Goal: Find specific page/section: Find specific page/section

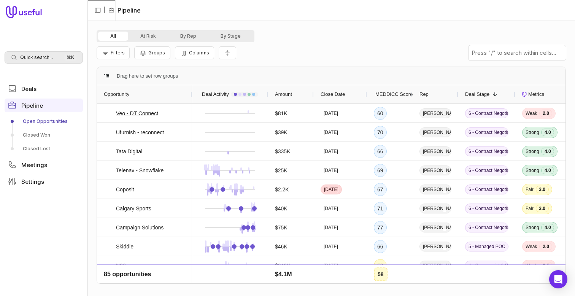
click at [49, 56] on span "Quick search..." at bounding box center [36, 57] width 33 height 6
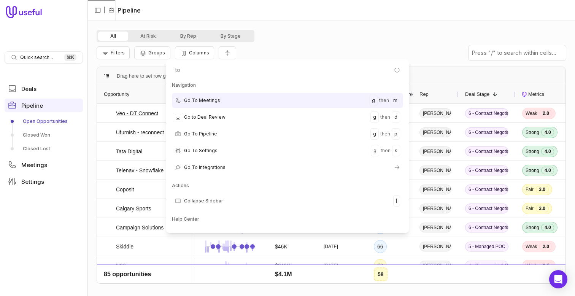
type input "t"
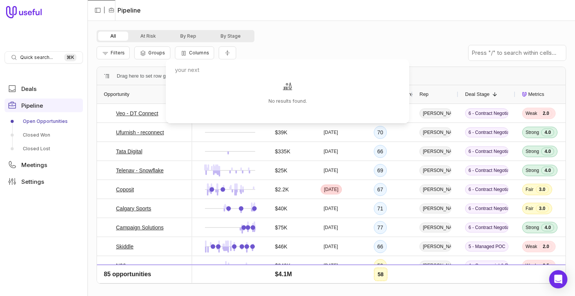
click at [196, 68] on input "your next" at bounding box center [288, 69] width 238 height 15
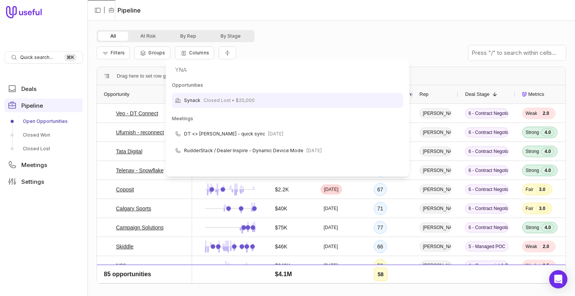
click at [225, 75] on input "YNA" at bounding box center [288, 69] width 238 height 15
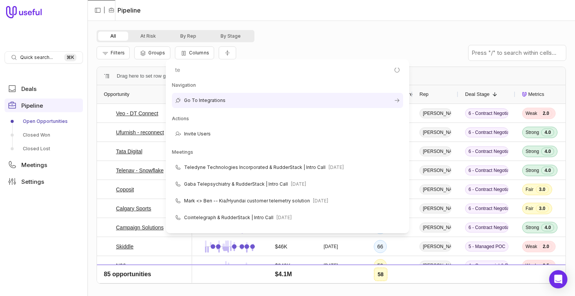
type input "t"
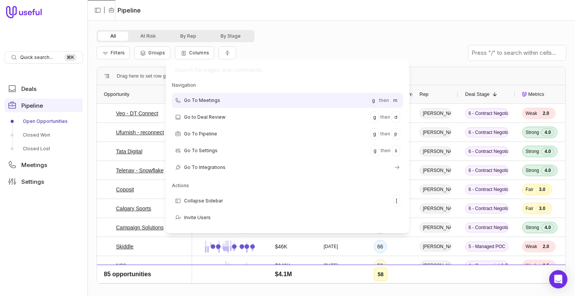
click at [69, 40] on html "Quick search... ⌘ K Deals Pipeline Open Opportunities Closed Won Closed Lost Me…" at bounding box center [287, 148] width 575 height 296
